Goal: Information Seeking & Learning: Learn about a topic

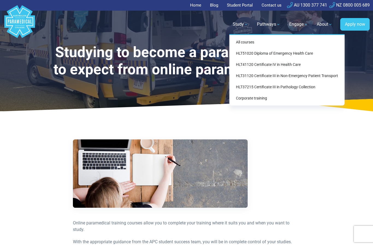
click at [285, 41] on link "All courses" at bounding box center [287, 42] width 111 height 10
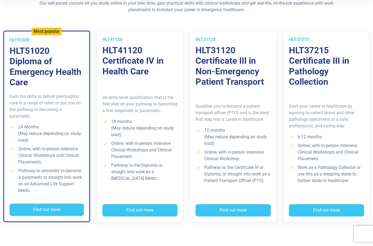
scroll to position [144, 0]
click at [28, 90] on div "Gain the skills to deliver pre-hospital care in a range of roles, or put you on…" at bounding box center [46, 146] width 85 height 116
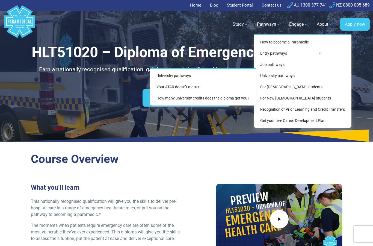
click at [214, 73] on link "University pathways" at bounding box center [203, 76] width 102 height 10
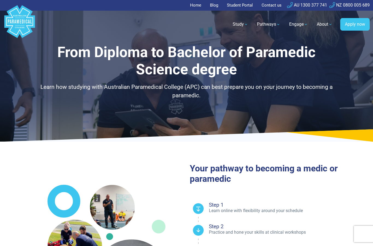
select select "**********"
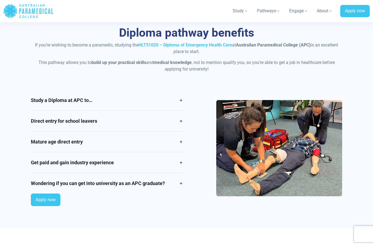
scroll to position [441, 0]
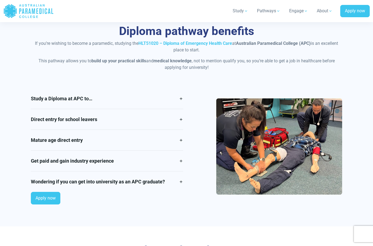
click at [44, 96] on link "Study a Diploma at APC to…" at bounding box center [107, 98] width 152 height 20
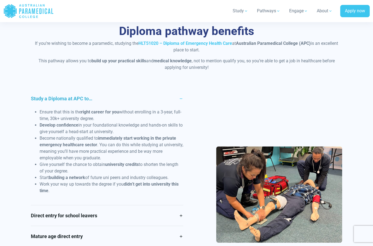
click at [47, 95] on link "Study a Diploma at APC to…" at bounding box center [107, 98] width 152 height 20
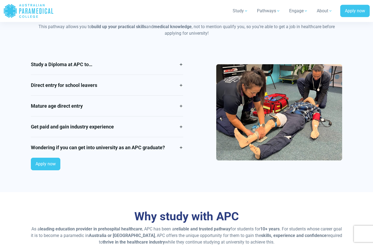
scroll to position [474, 0]
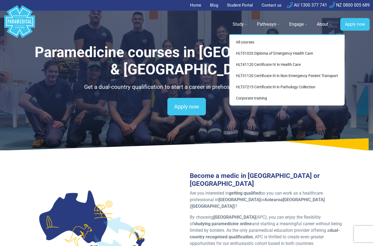
click at [285, 51] on link "HLT51020 Diploma of Emergency Health Care" at bounding box center [287, 53] width 111 height 10
